Goal: Task Accomplishment & Management: Manage account settings

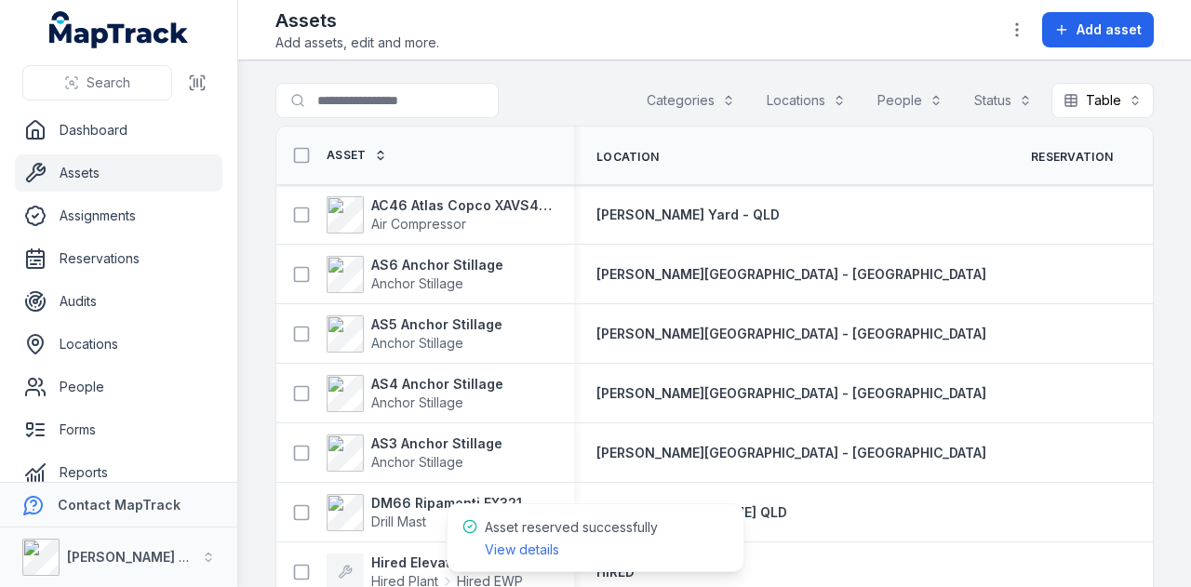
scroll to position [344, 0]
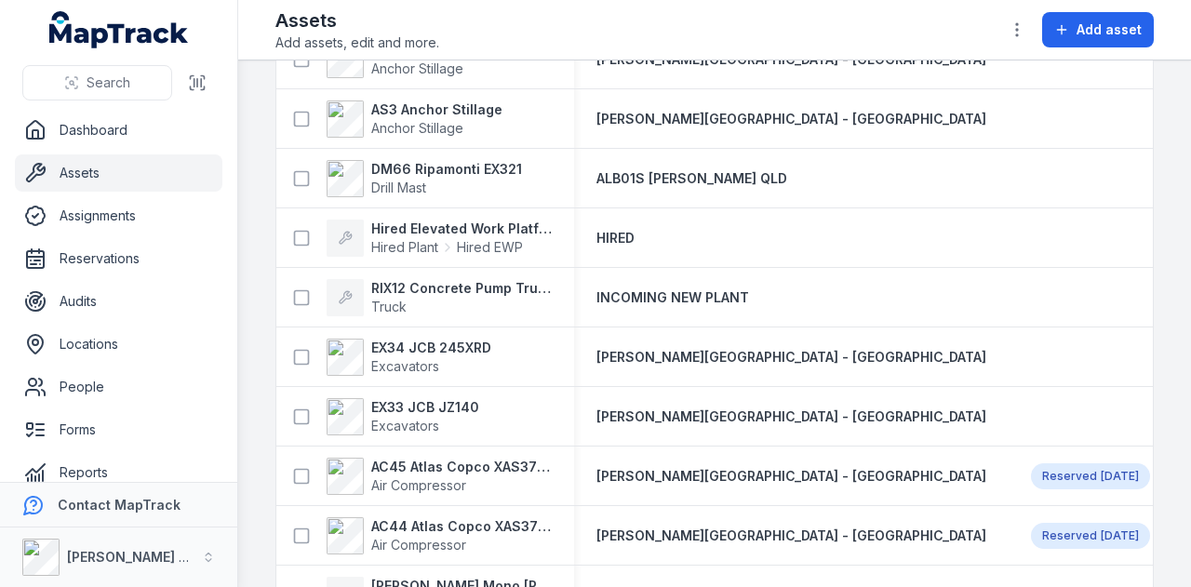
scroll to position [335, 0]
click at [132, 257] on link "Reservations" at bounding box center [118, 258] width 207 height 37
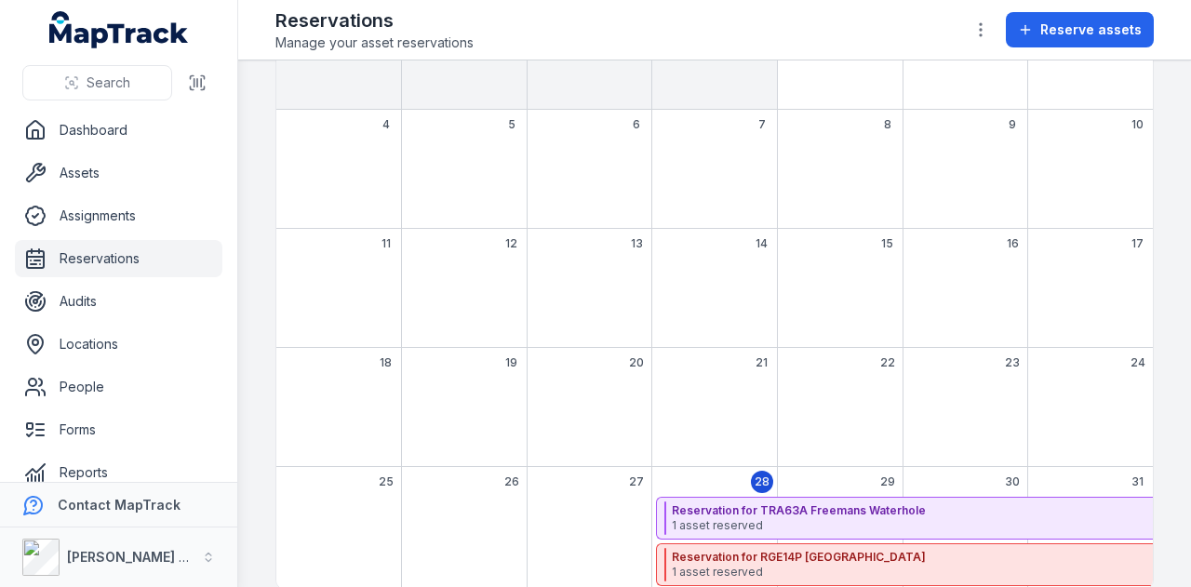
scroll to position [247, 0]
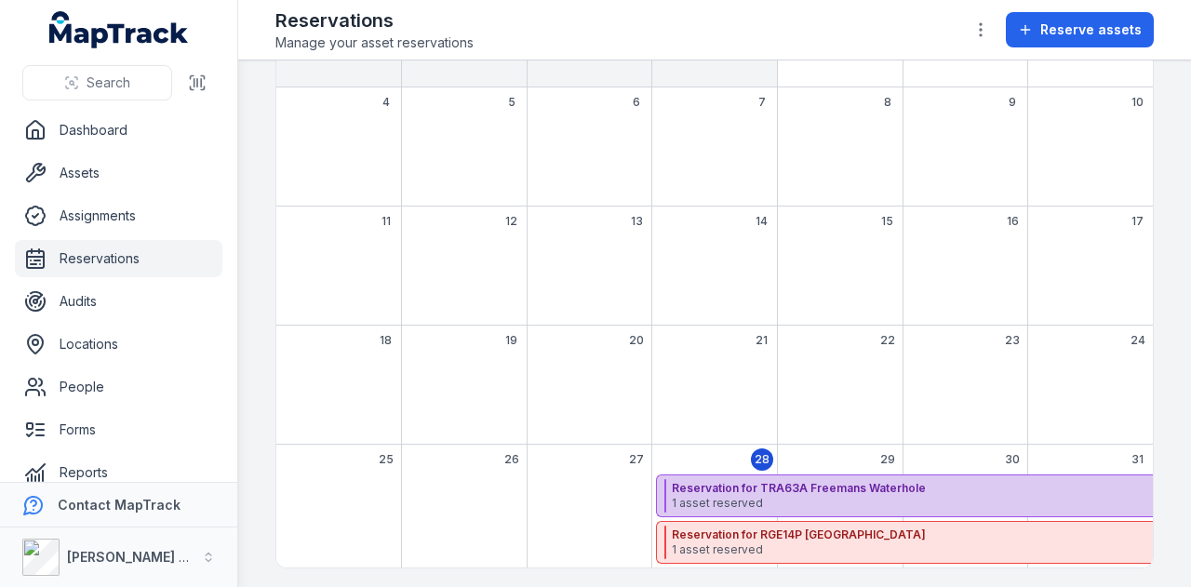
click at [825, 485] on strong "Reservation for TRA63A Freemans Waterhole" at bounding box center [1075, 488] width 806 height 15
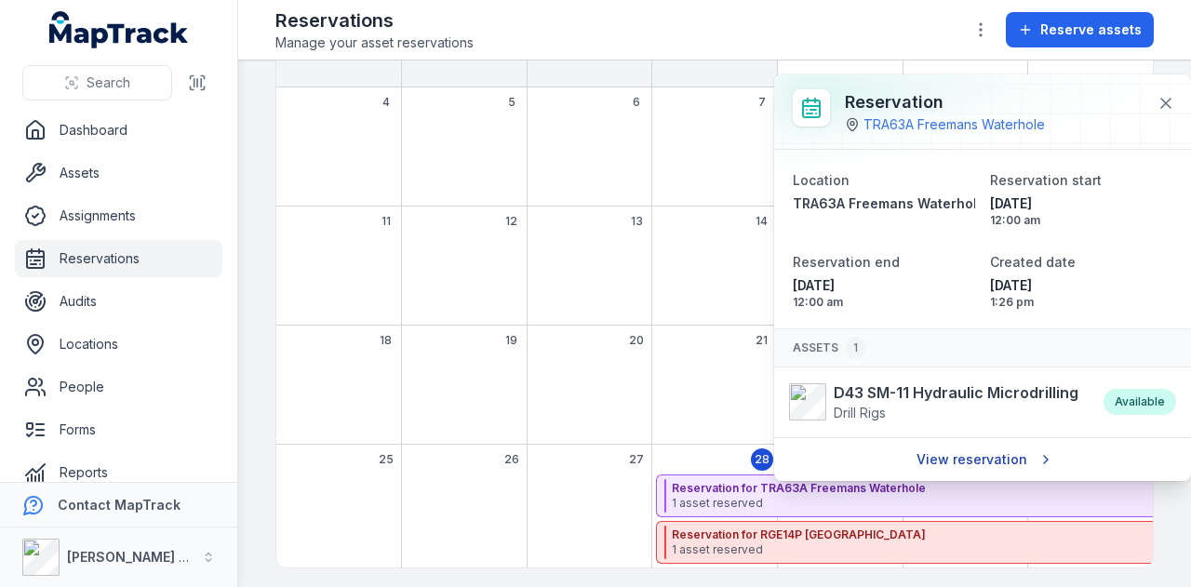
click at [968, 470] on link "View reservation" at bounding box center [982, 459] width 157 height 35
click at [968, 460] on link "View reservation" at bounding box center [982, 459] width 157 height 35
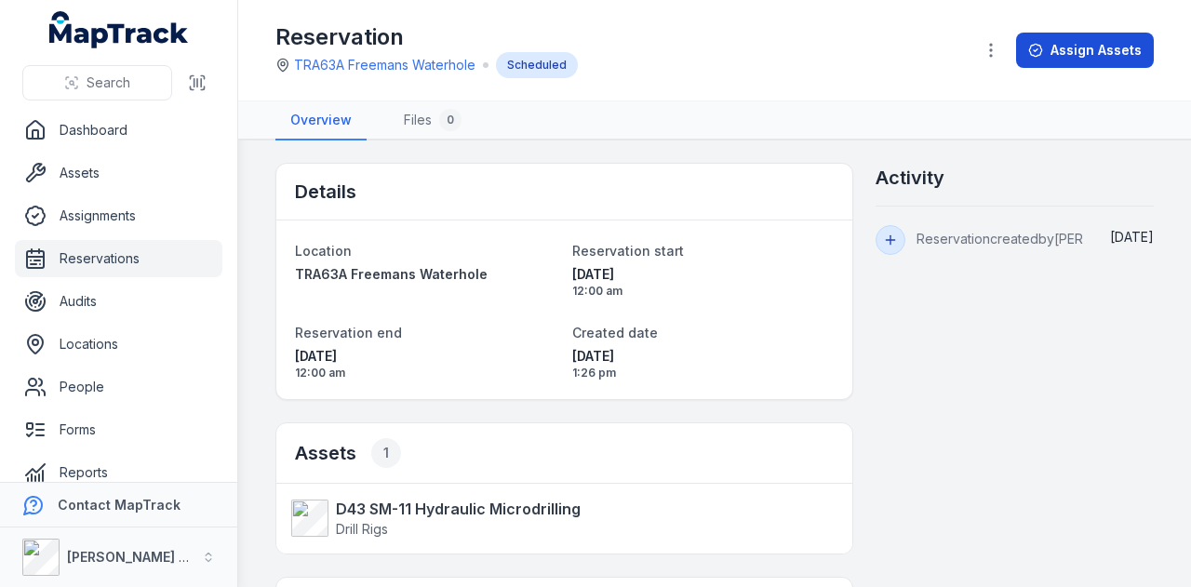
click at [1056, 59] on button "Assign Assets" at bounding box center [1085, 50] width 138 height 35
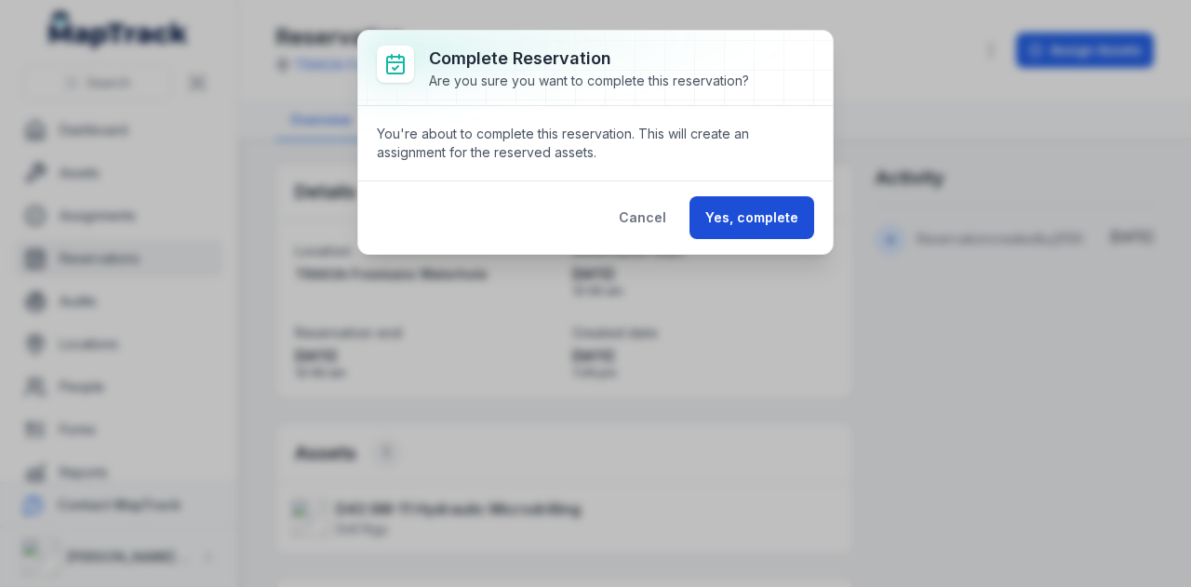
click at [765, 228] on button "Yes, complete" at bounding box center [751, 217] width 125 height 43
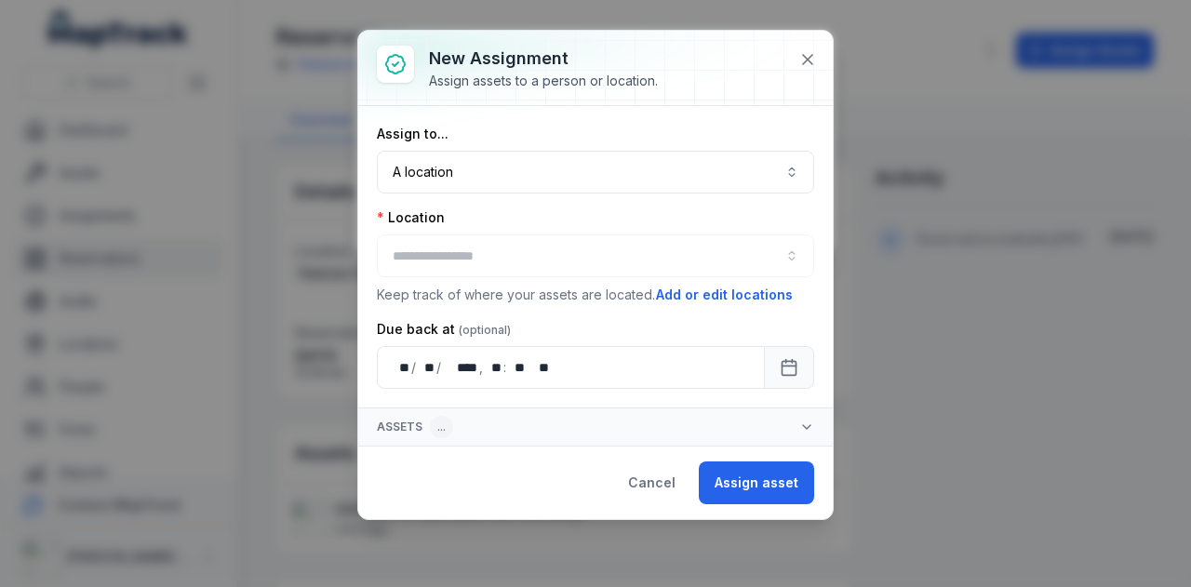
type input "**********"
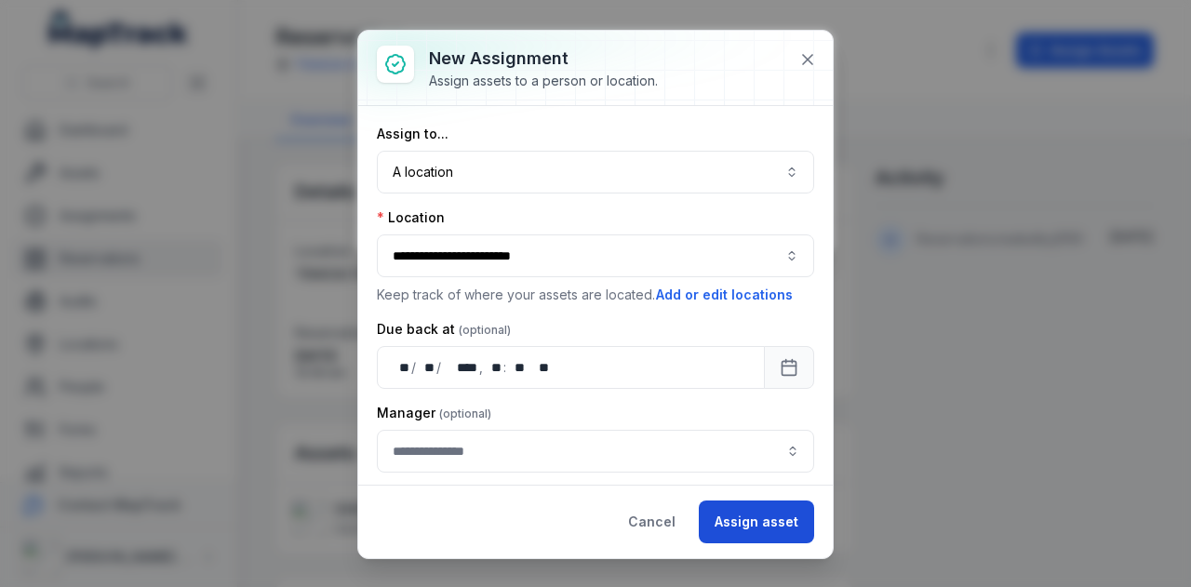
click at [762, 516] on button "Assign asset" at bounding box center [756, 522] width 115 height 43
